Goal: Find specific page/section: Find specific page/section

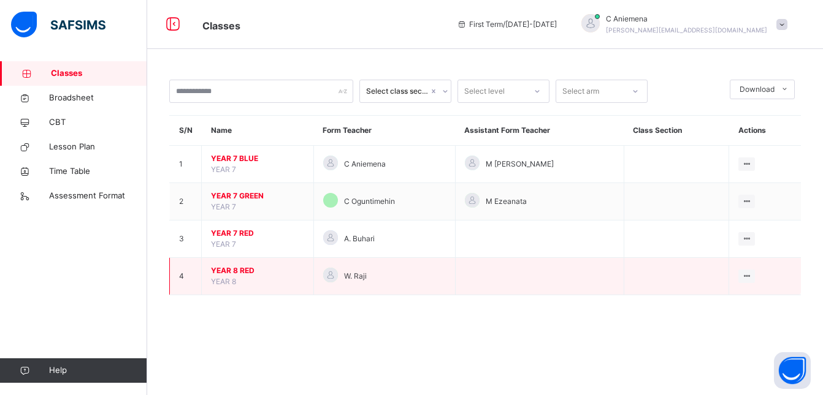
click at [248, 269] on span "YEAR 8 RED" at bounding box center [257, 270] width 93 height 11
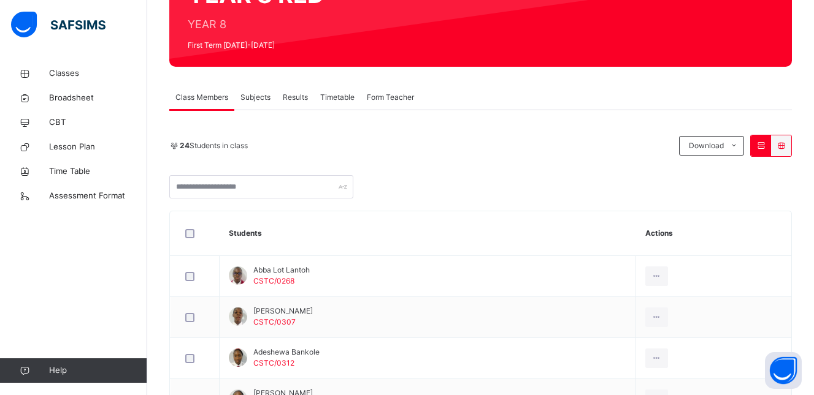
scroll to position [104, 0]
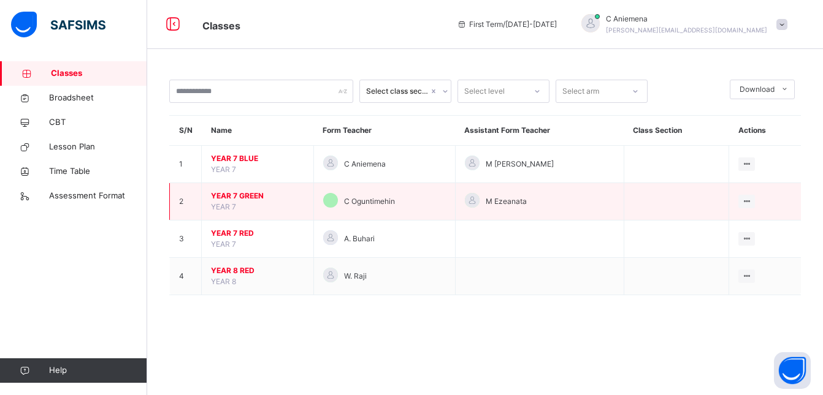
click at [228, 196] on span "YEAR 7 GREEN" at bounding box center [257, 196] width 93 height 11
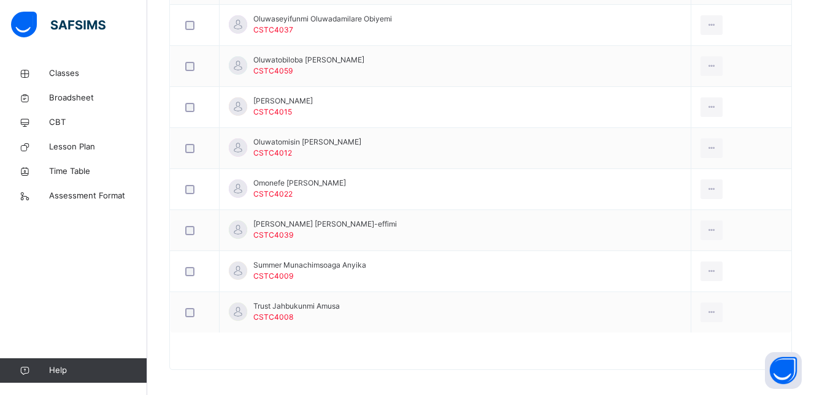
scroll to position [890, 0]
